Goal: Communication & Community: Answer question/provide support

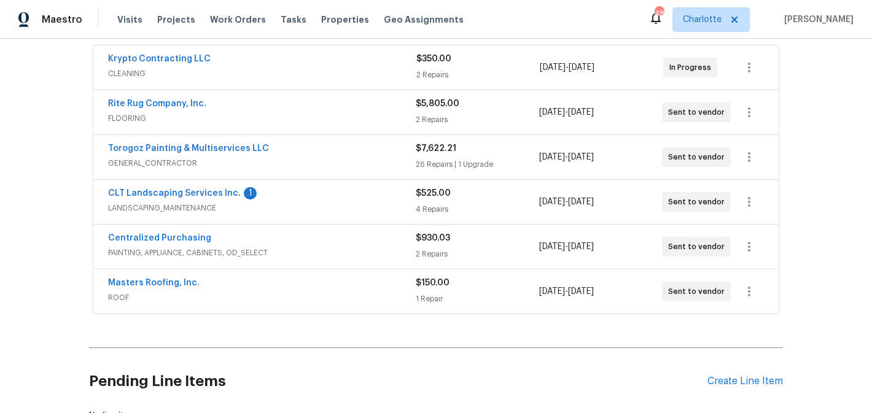
scroll to position [228, 0]
click at [204, 196] on link "CLT Landscaping Services Inc." at bounding box center [174, 194] width 133 height 9
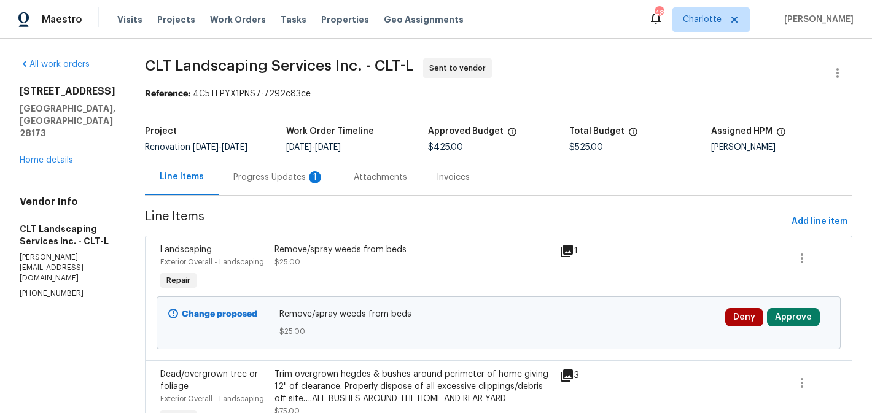
click at [274, 181] on div "Progress Updates 1" at bounding box center [278, 177] width 91 height 12
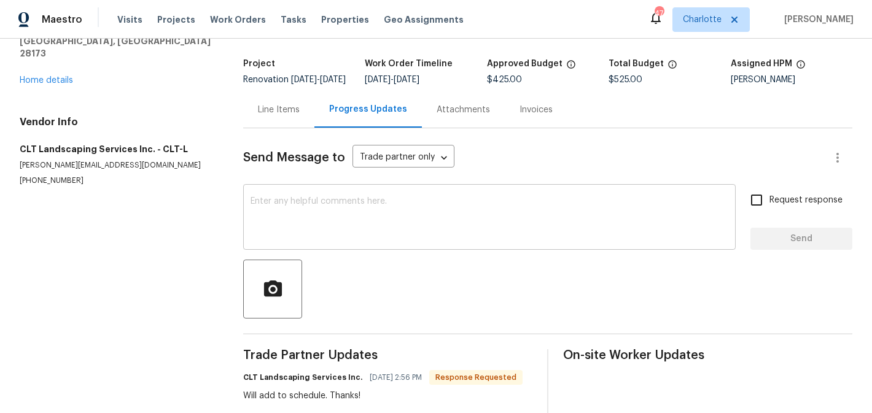
scroll to position [64, 0]
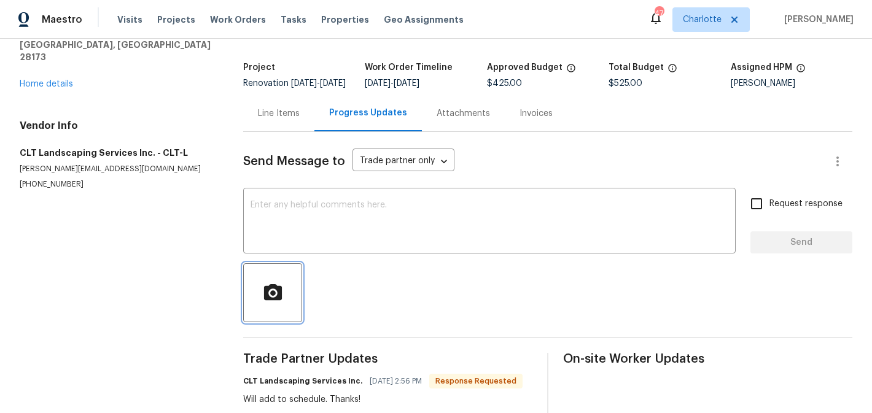
click at [268, 272] on button "button" at bounding box center [272, 292] width 59 height 59
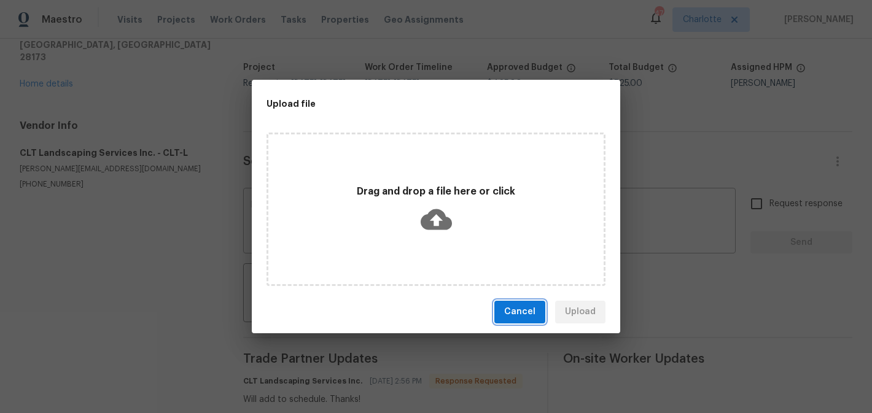
click at [538, 308] on button "Cancel" at bounding box center [519, 312] width 51 height 23
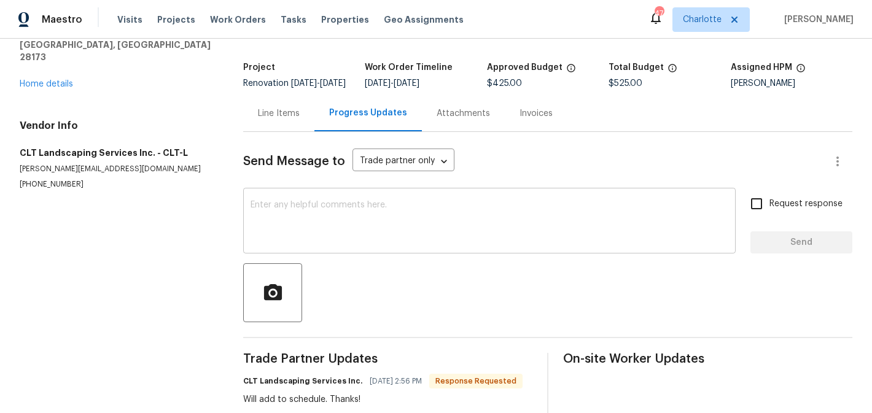
click at [441, 239] on textarea at bounding box center [489, 222] width 478 height 43
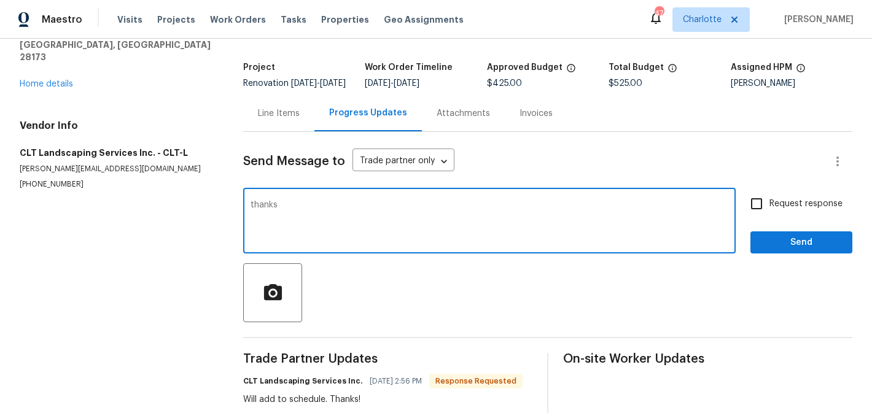
type textarea "thanks"
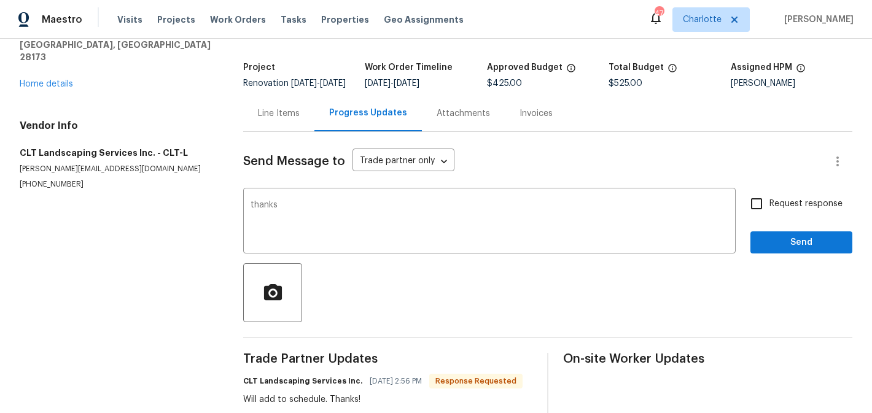
click at [800, 211] on span "Request response" at bounding box center [805, 204] width 73 height 13
click at [769, 214] on input "Request response" at bounding box center [756, 204] width 26 height 26
checkbox input "true"
click at [794, 250] on span "Send" at bounding box center [801, 242] width 82 height 15
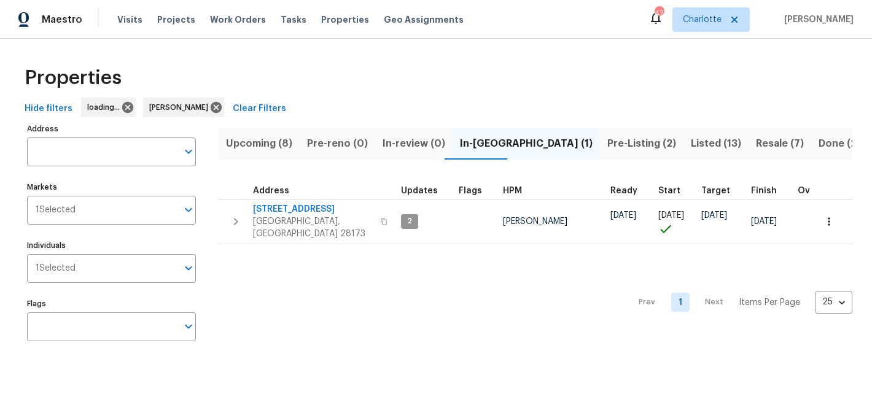
click at [241, 145] on span "Upcoming (8)" at bounding box center [259, 143] width 66 height 17
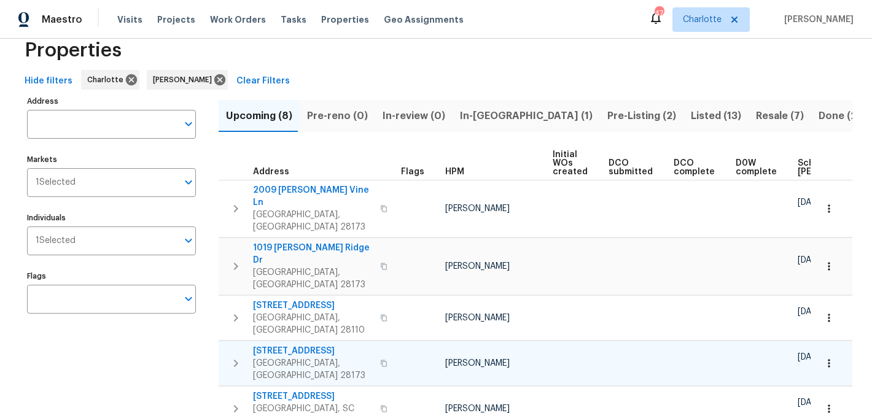
scroll to position [27, 0]
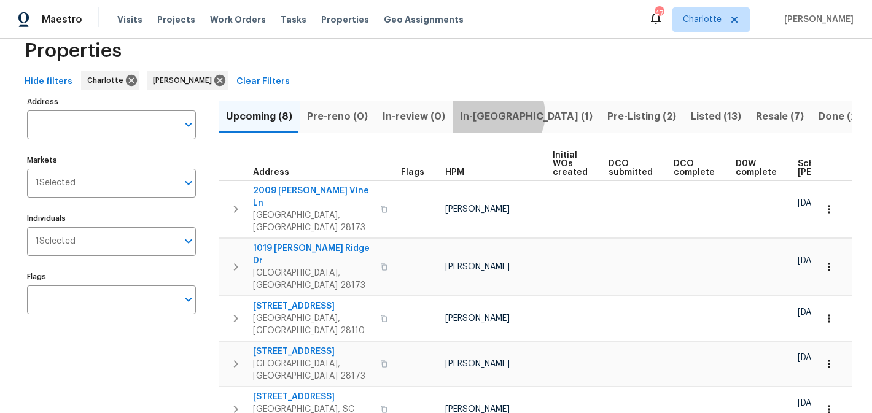
click at [489, 114] on span "In-reno (1)" at bounding box center [526, 116] width 133 height 17
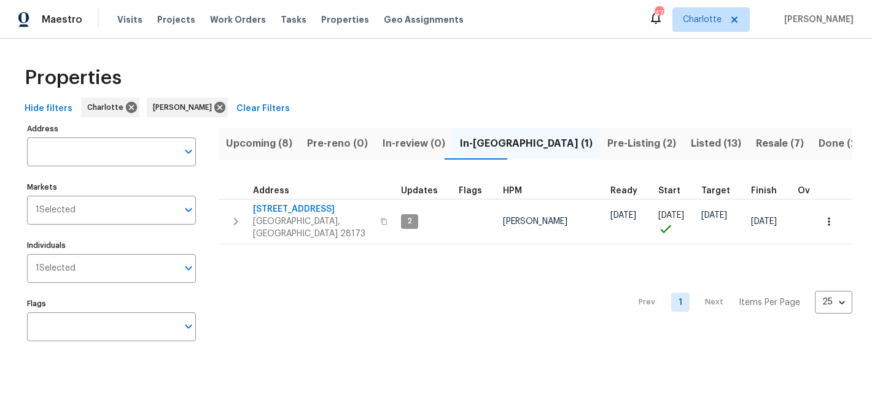
click at [607, 145] on span "Pre-Listing (2)" at bounding box center [641, 143] width 69 height 17
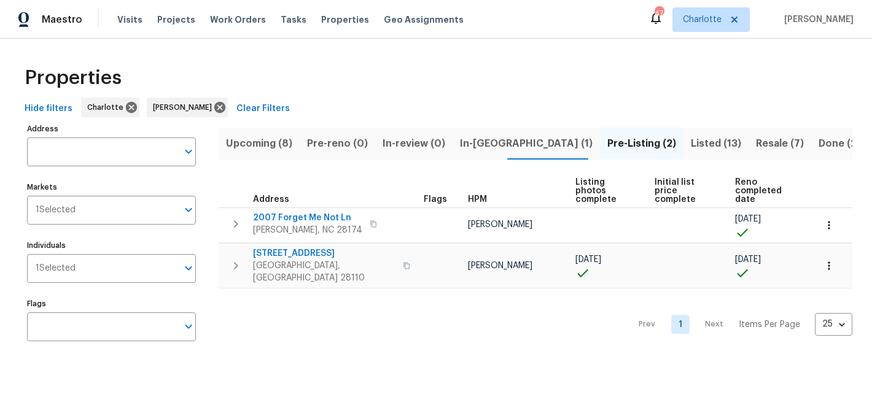
click at [691, 144] on span "Listed (13)" at bounding box center [716, 143] width 50 height 17
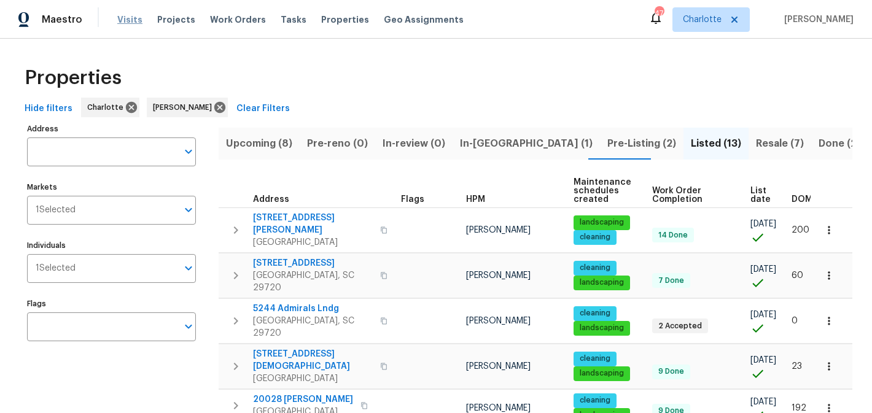
click at [124, 20] on span "Visits" at bounding box center [129, 20] width 25 height 12
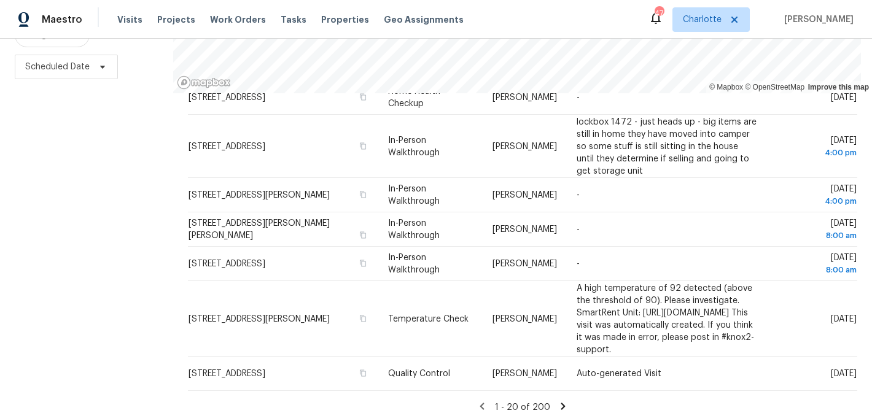
scroll to position [177, 0]
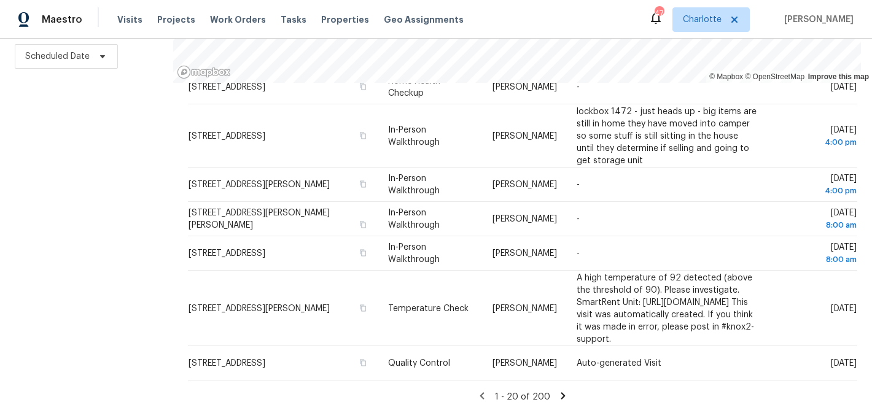
click at [562, 397] on icon at bounding box center [562, 395] width 11 height 11
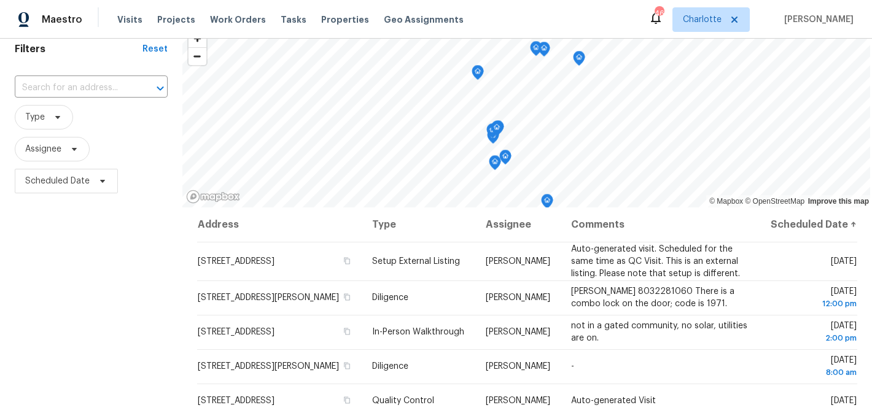
scroll to position [0, 0]
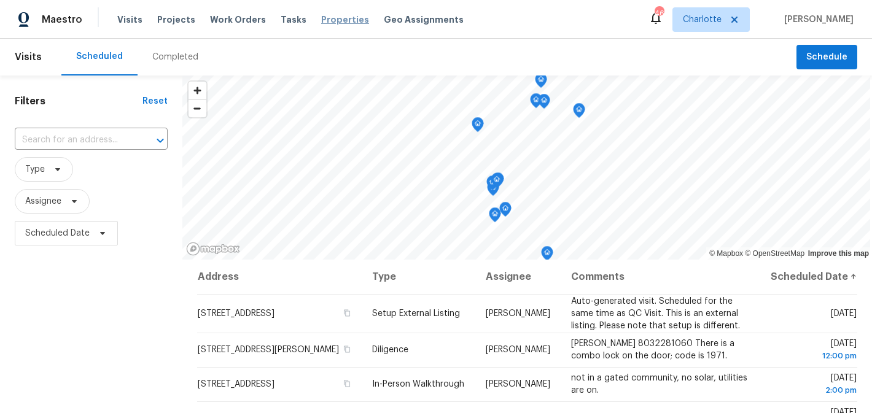
click at [329, 19] on span "Properties" at bounding box center [345, 20] width 48 height 12
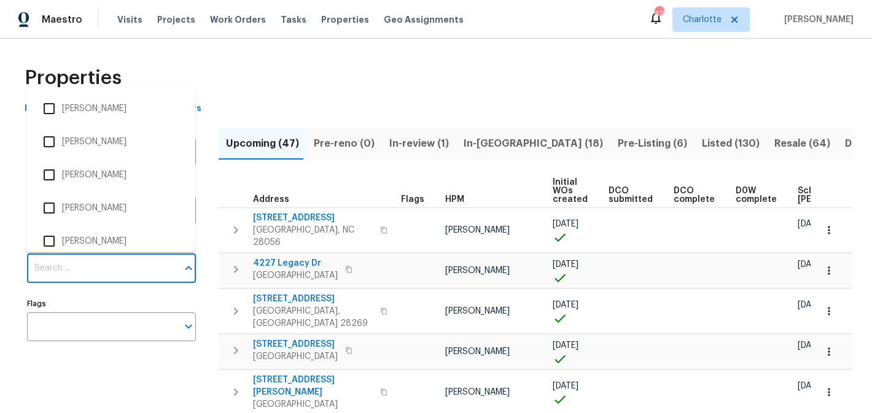
click at [83, 270] on input "Individuals" at bounding box center [102, 268] width 150 height 29
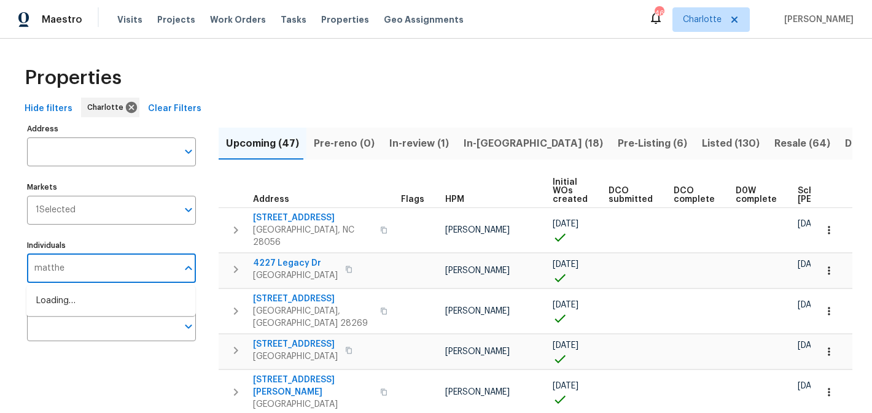
type input "matthew"
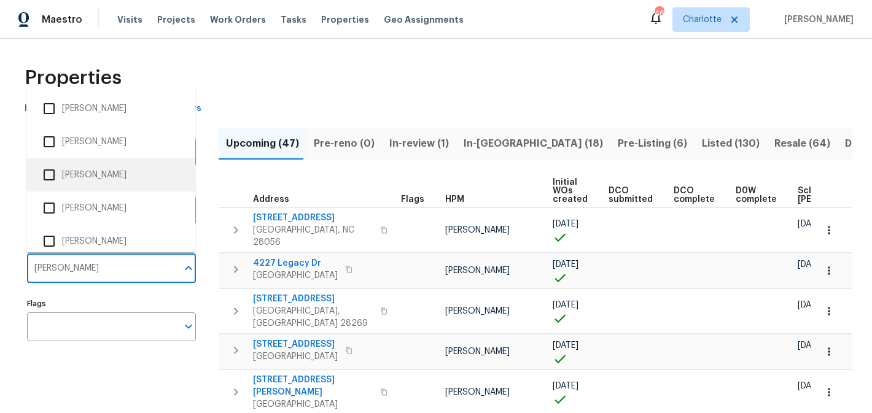
click at [97, 145] on li "[PERSON_NAME]" at bounding box center [110, 142] width 149 height 26
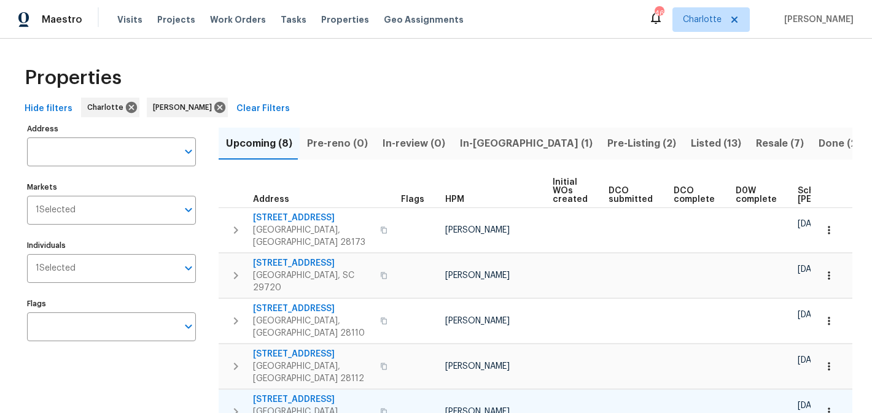
scroll to position [0, 147]
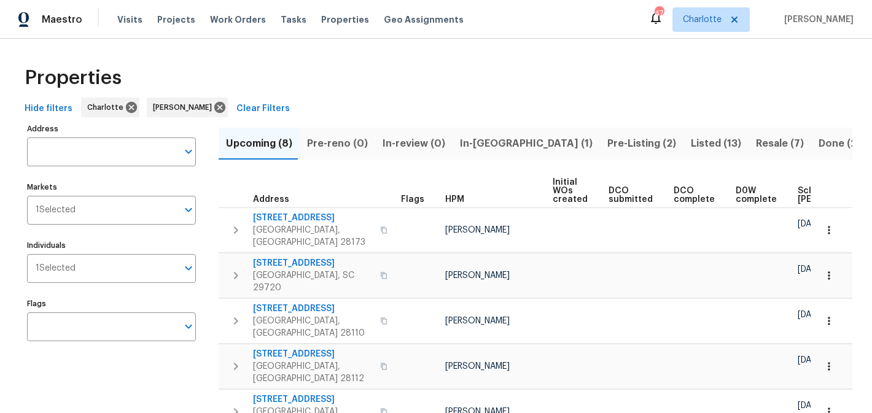
click at [478, 137] on span "In-reno (1)" at bounding box center [526, 143] width 133 height 17
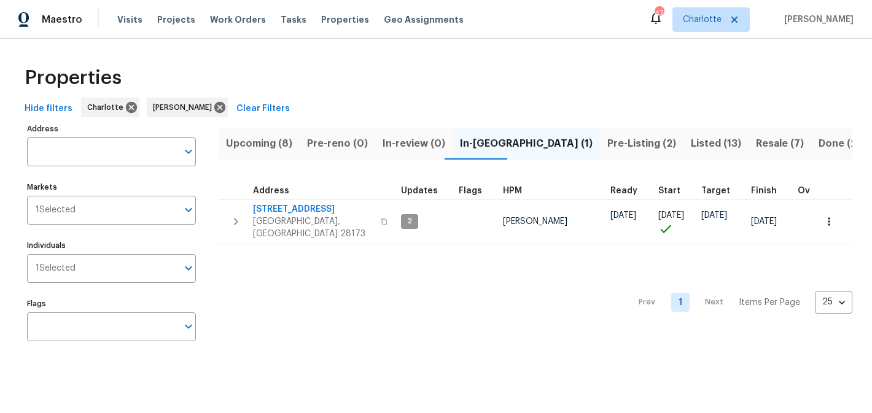
click at [607, 146] on span "Pre-Listing (2)" at bounding box center [641, 143] width 69 height 17
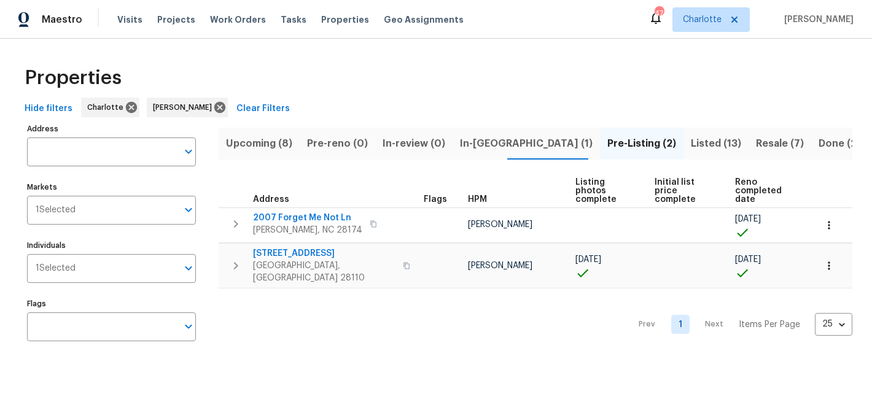
click at [691, 145] on span "Listed (13)" at bounding box center [716, 143] width 50 height 17
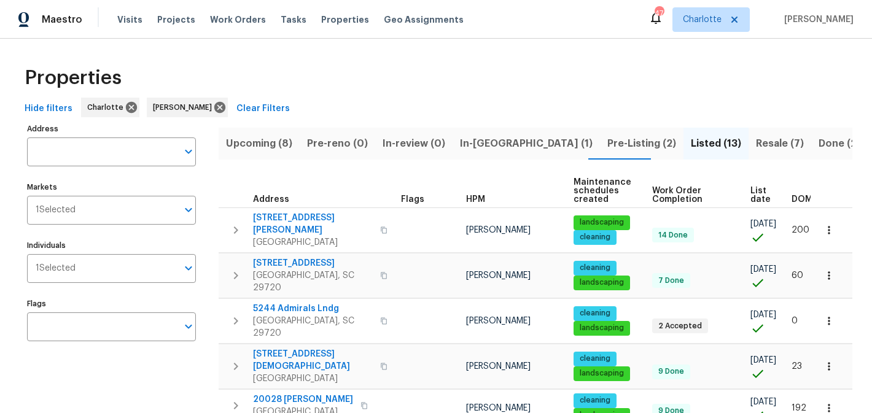
click at [756, 142] on span "Resale (7)" at bounding box center [780, 143] width 48 height 17
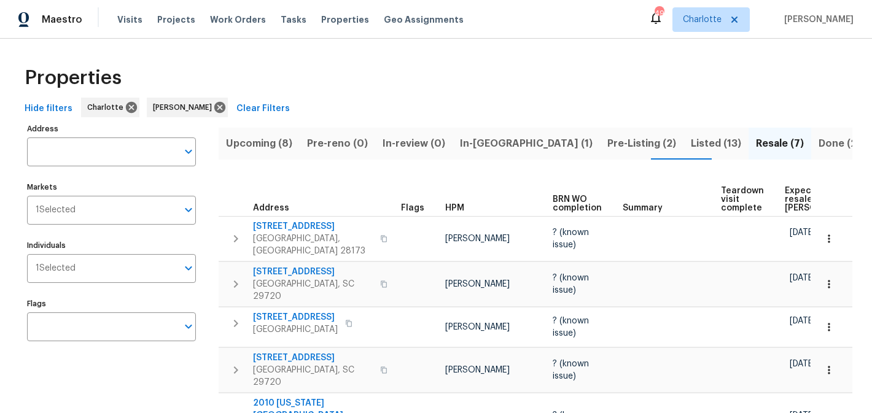
click at [476, 150] on span "In-reno (1)" at bounding box center [526, 143] width 133 height 17
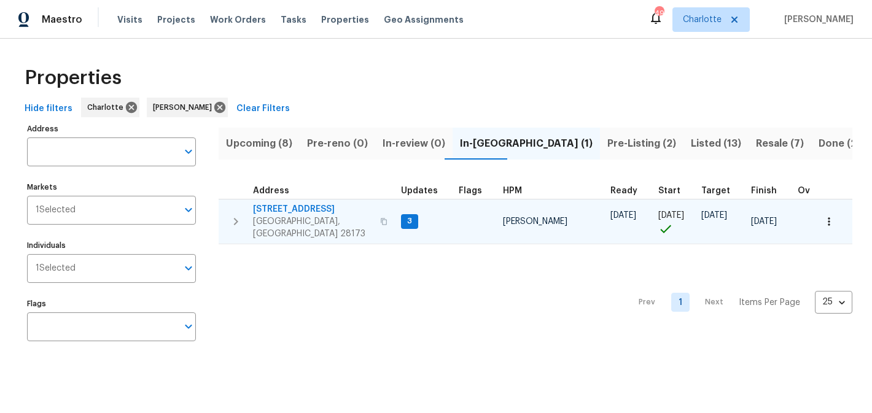
click at [308, 212] on span "[STREET_ADDRESS]" at bounding box center [313, 209] width 120 height 12
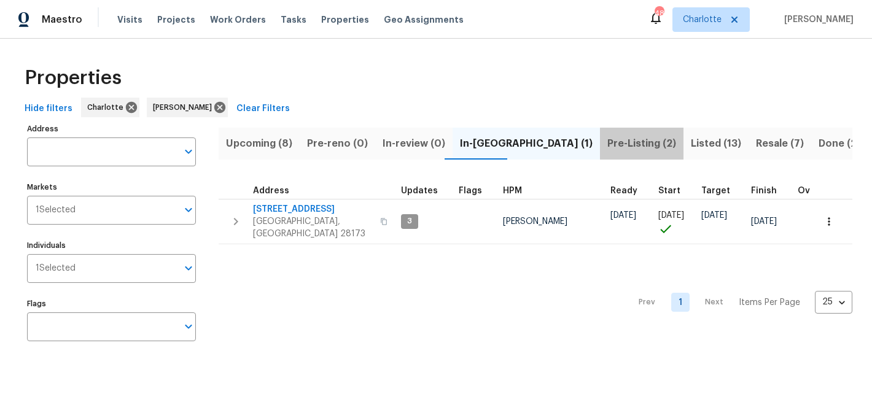
click at [607, 145] on span "Pre-Listing (2)" at bounding box center [641, 143] width 69 height 17
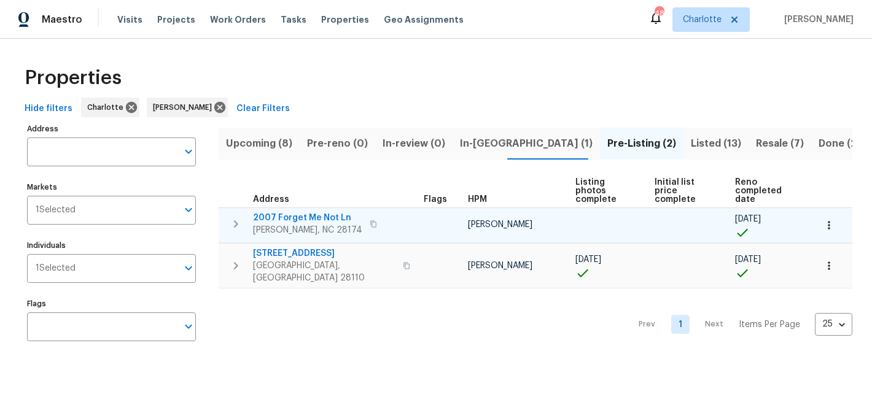
click at [295, 212] on span "2007 Forget Me Not Ln" at bounding box center [307, 218] width 109 height 12
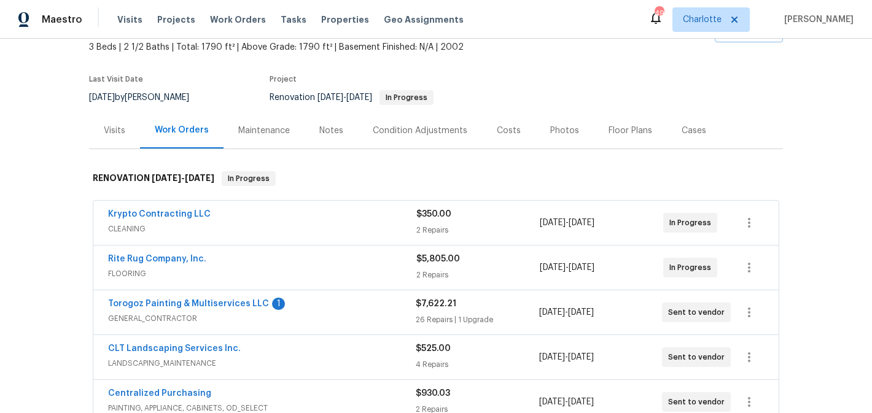
scroll to position [133, 0]
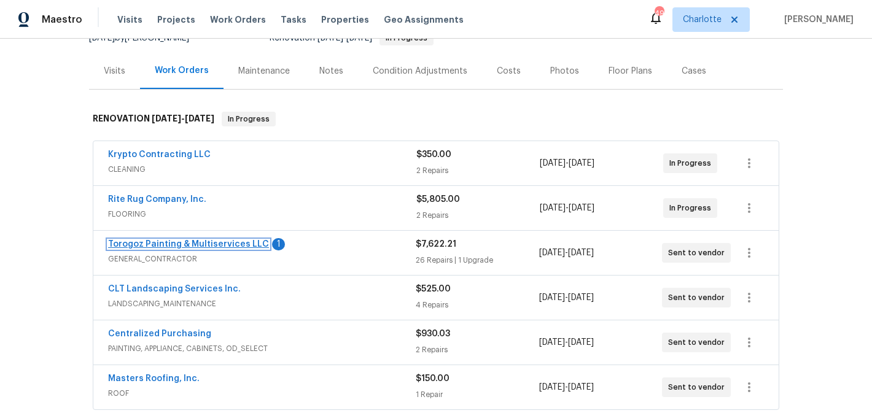
click at [219, 247] on link "Torogoz Painting & Multiservices LLC" at bounding box center [188, 244] width 161 height 9
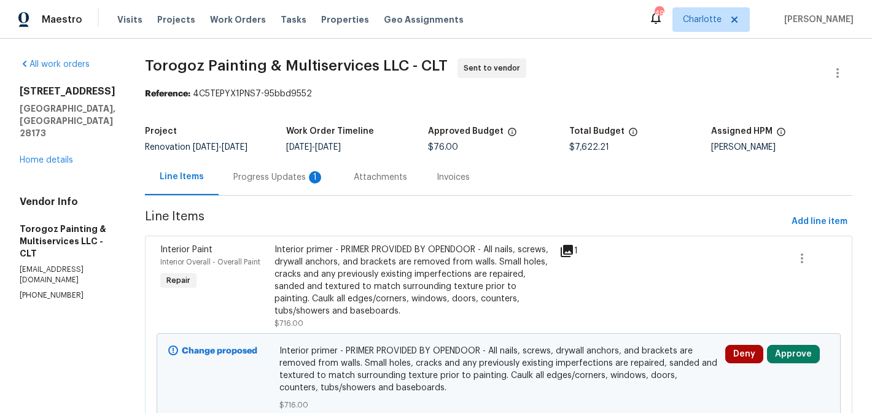
click at [324, 180] on div "Progress Updates 1" at bounding box center [278, 177] width 91 height 12
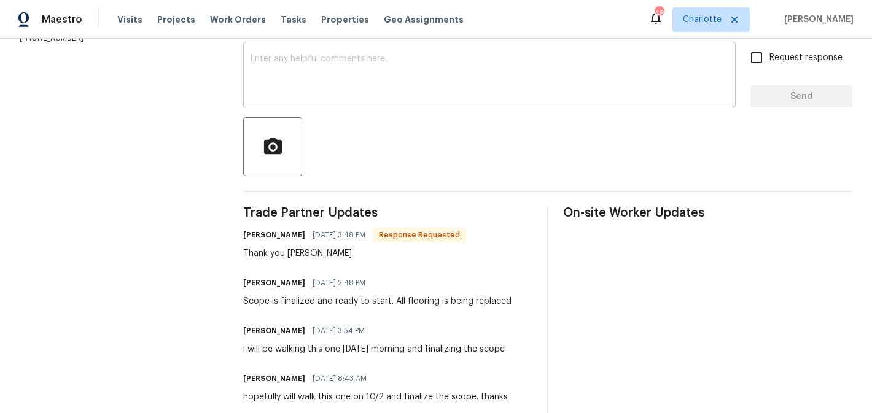
scroll to position [219, 0]
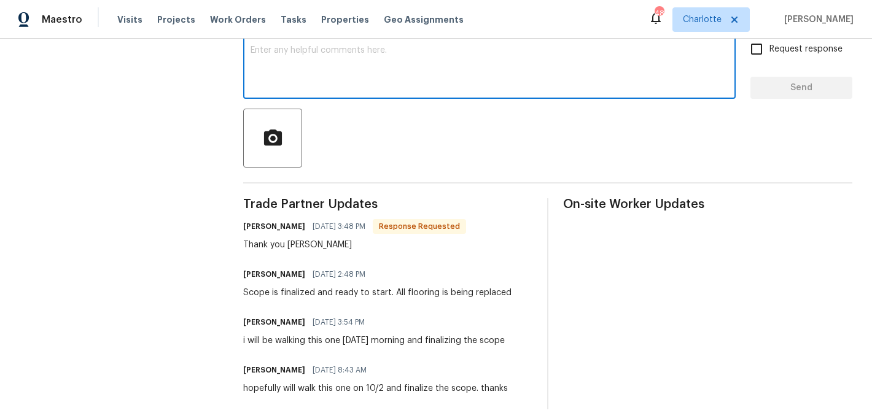
click at [363, 87] on textarea at bounding box center [489, 67] width 478 height 43
type textarea "o"
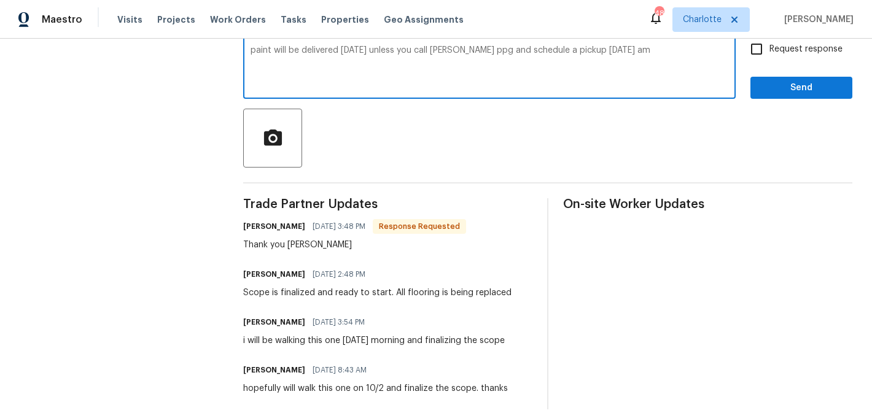
type textarea "paint will be delivered on monday unless you call matthews ppg and schedule a p…"
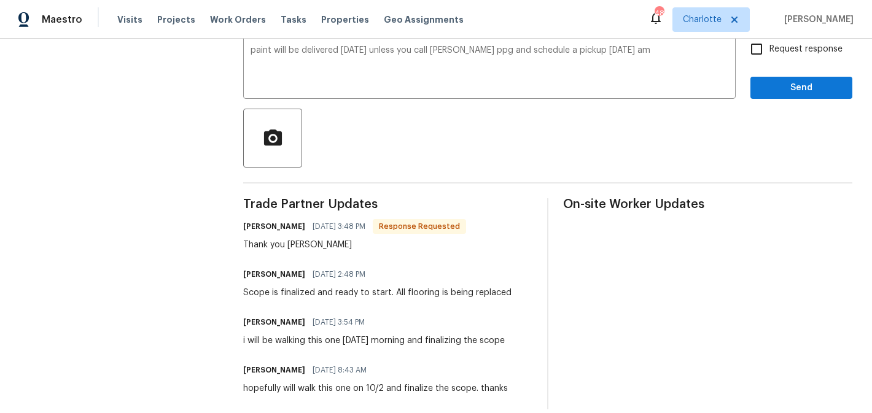
click at [796, 53] on span "Request response" at bounding box center [805, 49] width 73 height 13
click at [769, 53] on input "Request response" at bounding box center [756, 49] width 26 height 26
checkbox input "true"
click at [794, 92] on span "Send" at bounding box center [801, 87] width 82 height 15
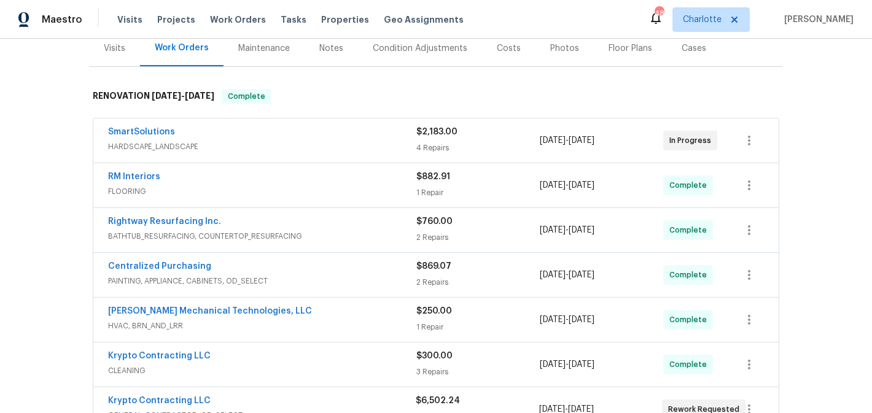
scroll to position [158, 0]
